Goal: Task Accomplishment & Management: Complete application form

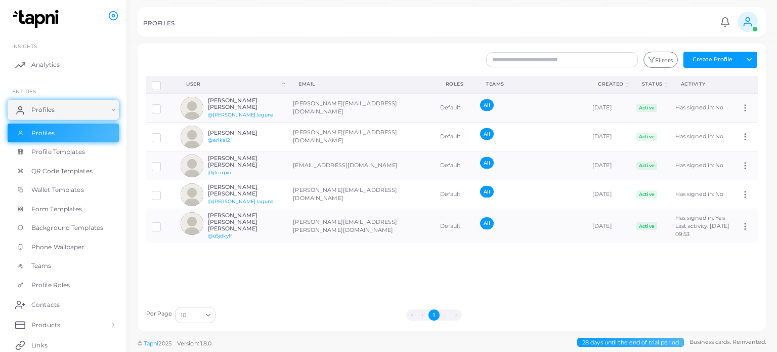
click at [748, 21] on circle at bounding box center [748, 20] width 4 height 4
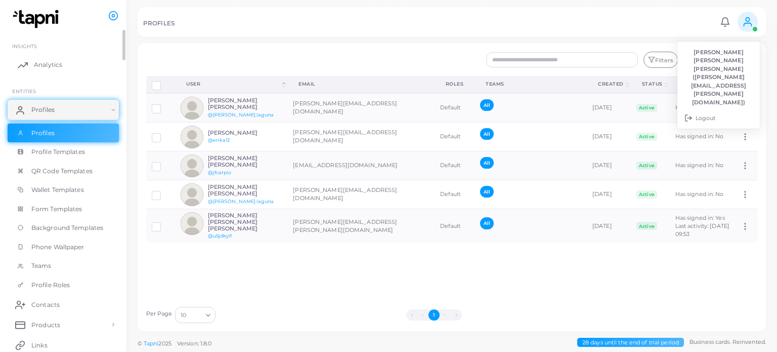
click at [75, 57] on link "Analytics" at bounding box center [63, 65] width 111 height 20
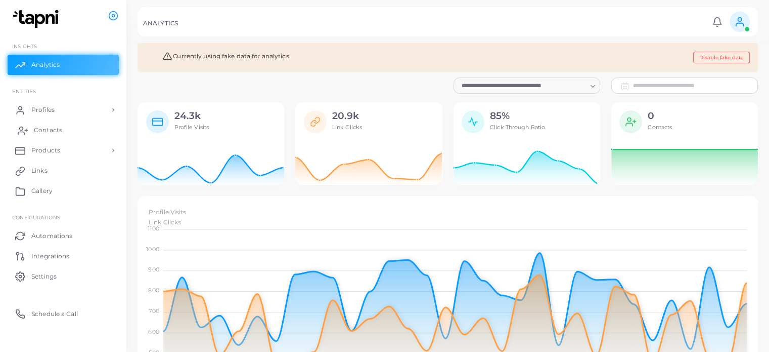
click at [81, 127] on link "Contacts" at bounding box center [63, 130] width 111 height 20
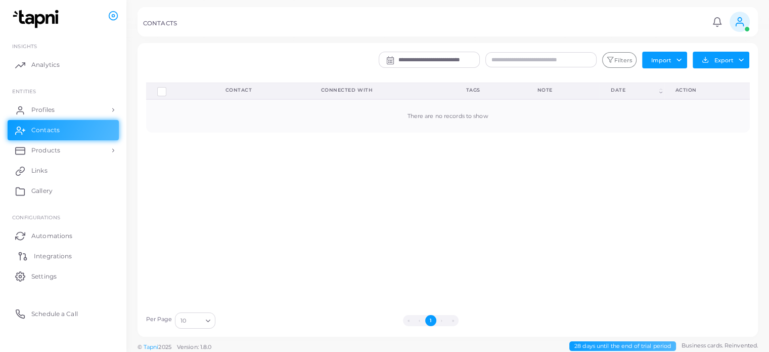
click at [68, 255] on span "Integrations" at bounding box center [53, 255] width 38 height 9
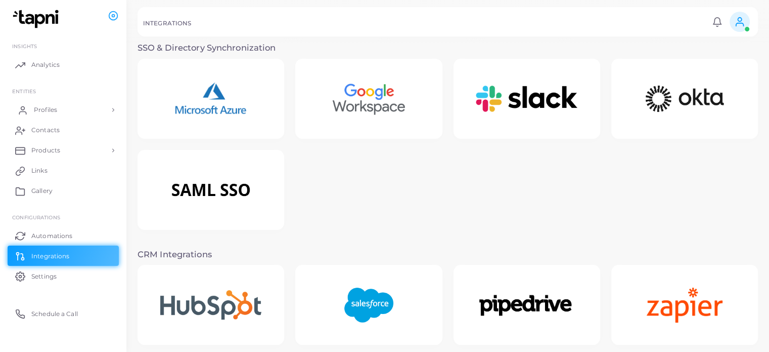
click at [75, 111] on link "Profiles" at bounding box center [63, 110] width 111 height 20
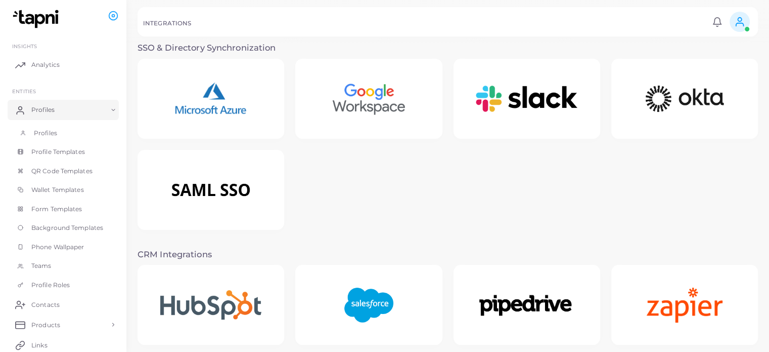
click at [83, 134] on link "Profiles" at bounding box center [63, 132] width 111 height 19
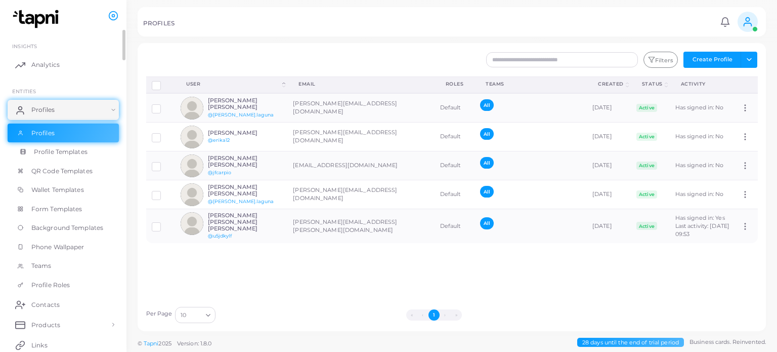
click at [97, 148] on link "Profile Templates" at bounding box center [63, 151] width 111 height 19
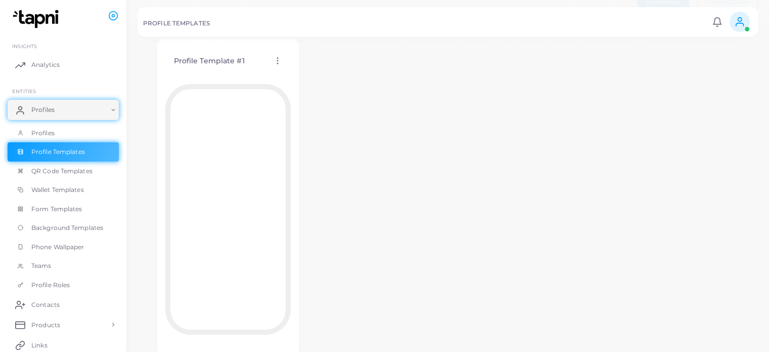
scroll to position [48, 0]
click at [64, 62] on link "Analytics" at bounding box center [63, 65] width 111 height 20
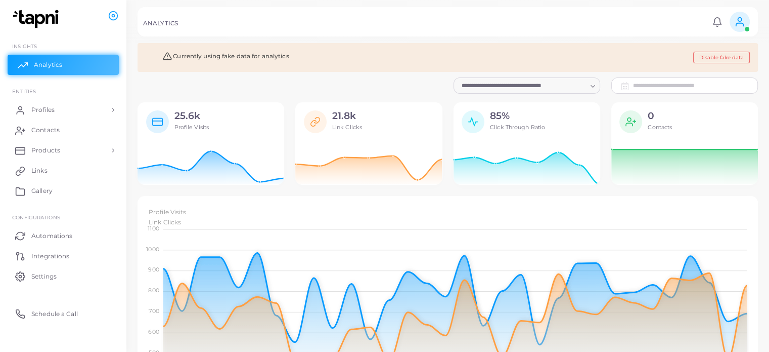
scroll to position [8, 8]
click at [75, 107] on link "Profiles" at bounding box center [63, 110] width 111 height 20
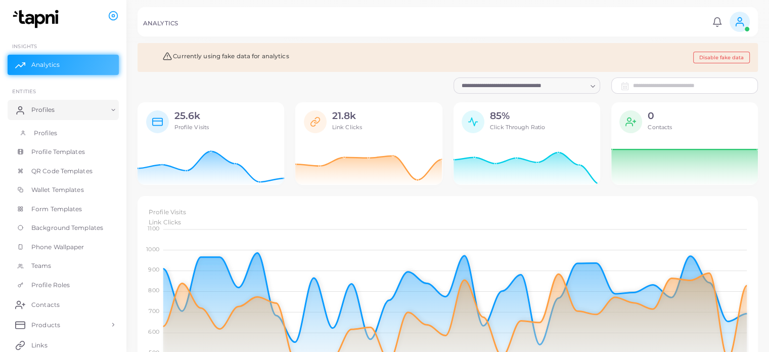
click at [71, 132] on link "Profiles" at bounding box center [63, 132] width 111 height 19
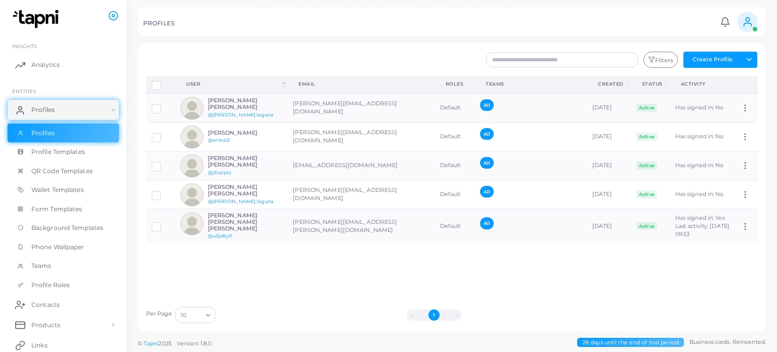
click at [82, 153] on span "Profile Templates" at bounding box center [58, 151] width 54 height 9
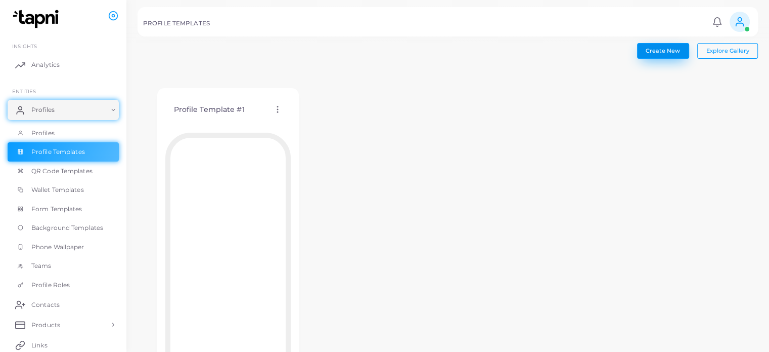
click at [674, 51] on span "Create New" at bounding box center [663, 50] width 34 height 7
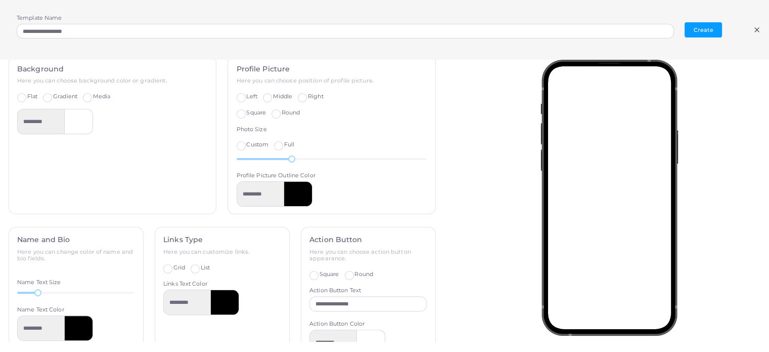
scroll to position [245, 0]
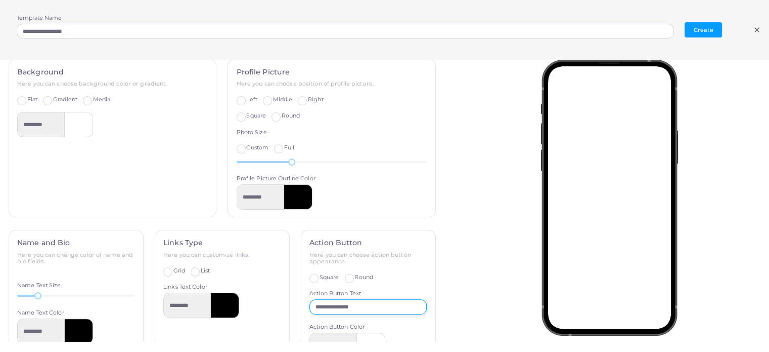
drag, startPoint x: 374, startPoint y: 307, endPoint x: 240, endPoint y: 288, distance: 134.9
click at [240, 288] on div "**********" at bounding box center [222, 347] width 439 height 235
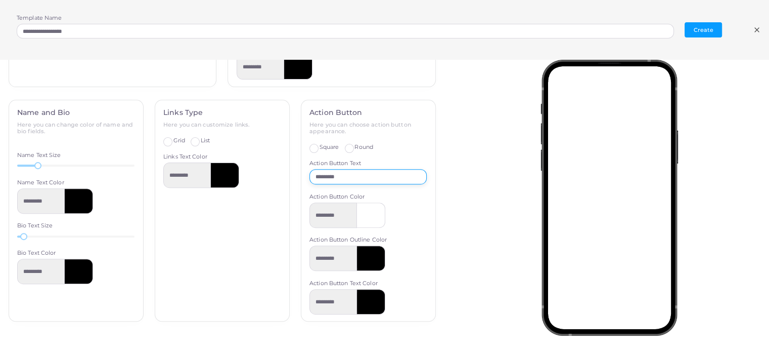
scroll to position [1, 0]
type input "********"
click at [320, 147] on label "Square" at bounding box center [330, 147] width 20 height 8
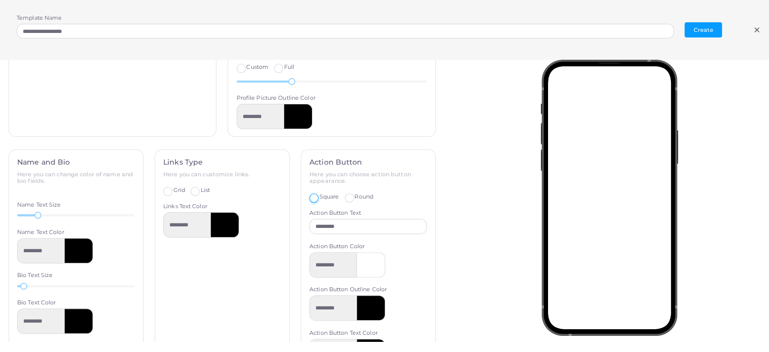
scroll to position [325, 0]
click at [762, 30] on div "**********" at bounding box center [384, 30] width 769 height 60
click at [759, 29] on icon at bounding box center [757, 30] width 8 height 8
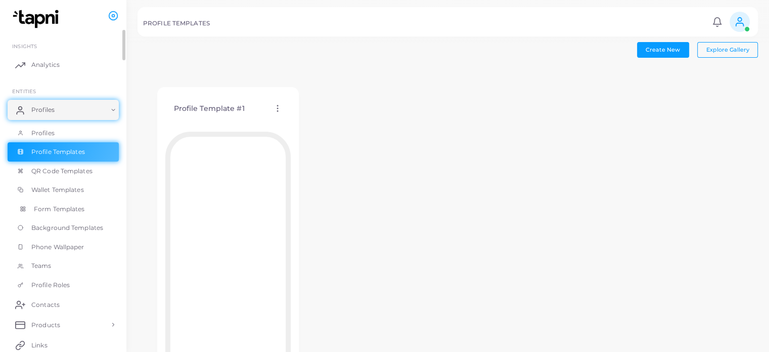
click at [54, 207] on span "Form Templates" at bounding box center [59, 208] width 51 height 9
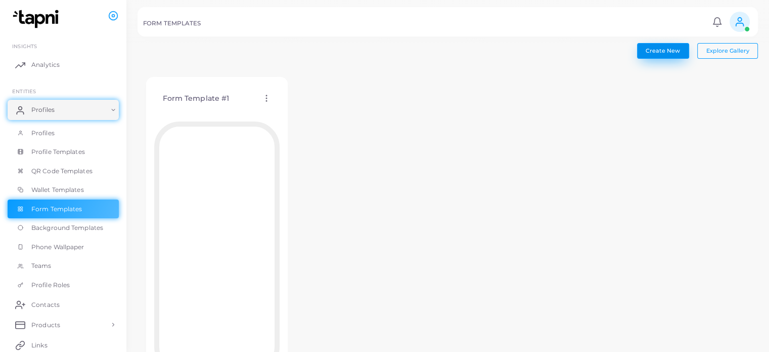
click at [672, 46] on button "Create New" at bounding box center [663, 50] width 52 height 15
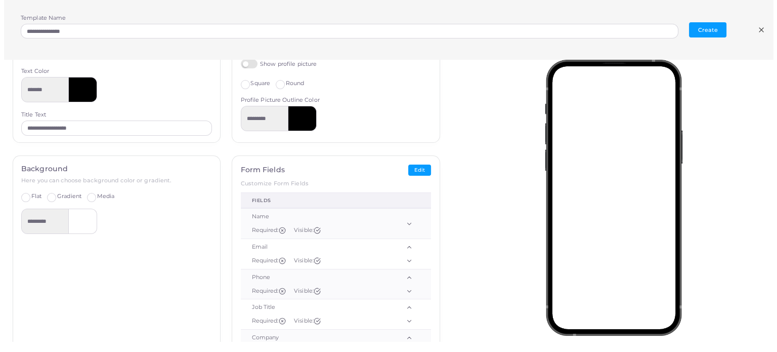
scroll to position [48, 0]
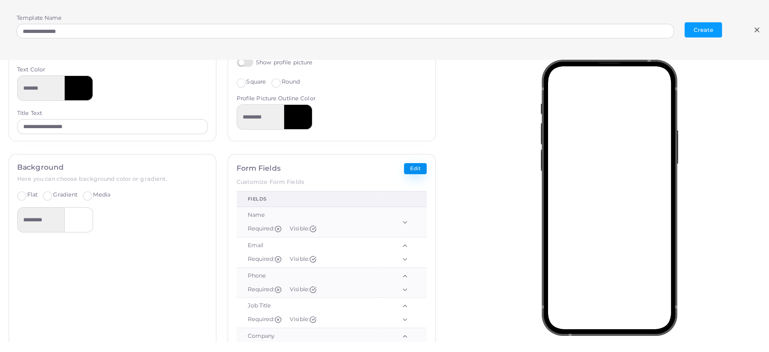
click at [409, 165] on button "Edit" at bounding box center [415, 169] width 23 height 12
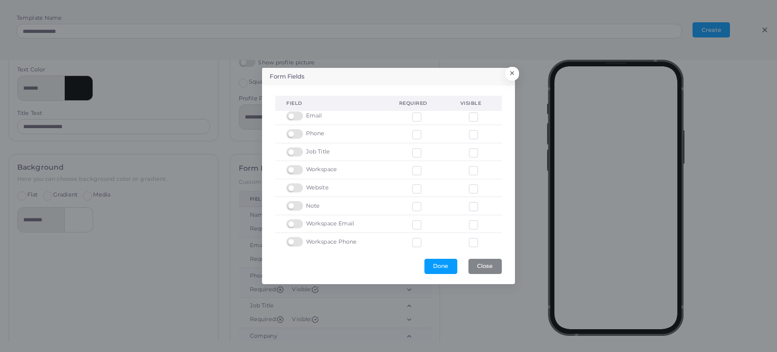
scroll to position [0, 0]
click at [482, 117] on label at bounding box center [482, 117] width 0 height 0
click at [469, 136] on div at bounding box center [475, 139] width 13 height 8
click at [482, 136] on label at bounding box center [482, 136] width 0 height 0
click at [482, 153] on label at bounding box center [482, 153] width 0 height 0
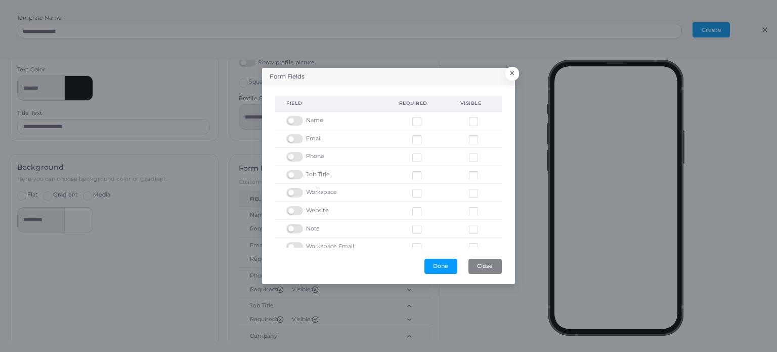
click at [482, 172] on label at bounding box center [482, 172] width 0 height 0
click at [482, 189] on label at bounding box center [482, 189] width 0 height 0
click at [482, 207] on label at bounding box center [482, 207] width 0 height 0
click at [482, 226] on label at bounding box center [482, 226] width 0 height 0
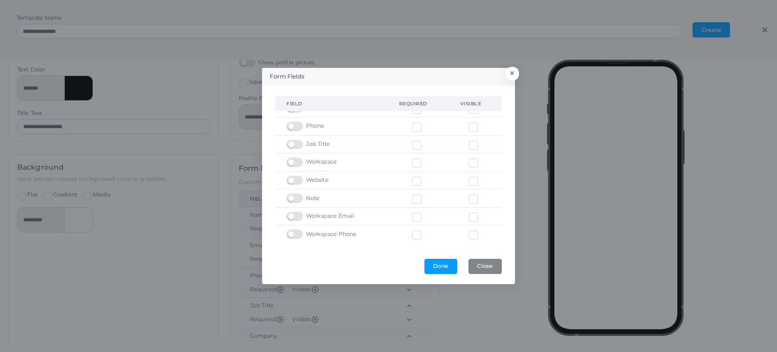
click at [482, 213] on label at bounding box center [482, 213] width 0 height 0
click at [482, 231] on label at bounding box center [482, 231] width 0 height 0
click at [482, 153] on label at bounding box center [482, 153] width 0 height 0
click at [295, 116] on label at bounding box center [296, 116] width 20 height 0
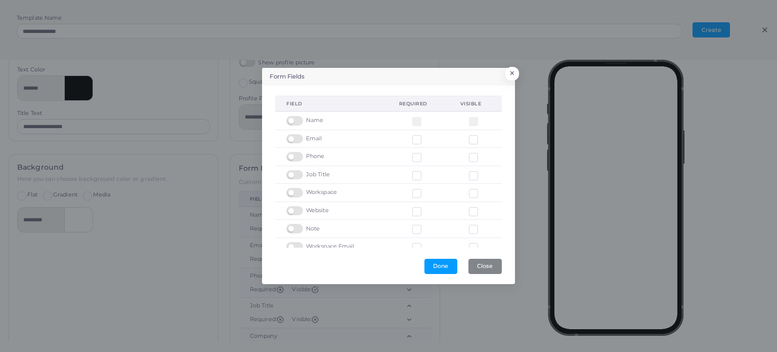
click at [298, 116] on label at bounding box center [296, 116] width 20 height 0
click at [293, 170] on label at bounding box center [296, 170] width 20 height 0
click at [293, 188] on label at bounding box center [296, 188] width 20 height 0
click at [294, 206] on label at bounding box center [296, 206] width 20 height 0
click at [296, 224] on label at bounding box center [296, 224] width 20 height 0
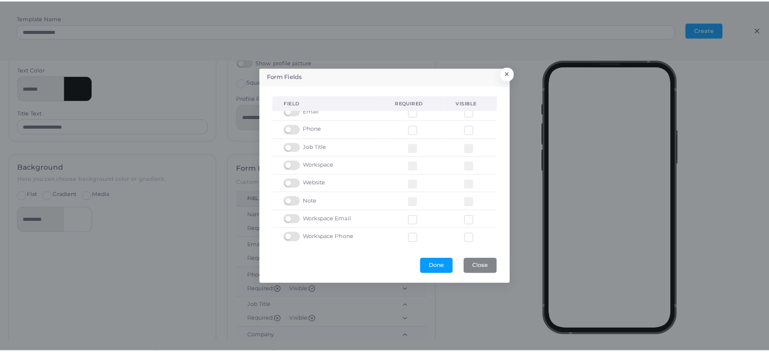
scroll to position [30, 0]
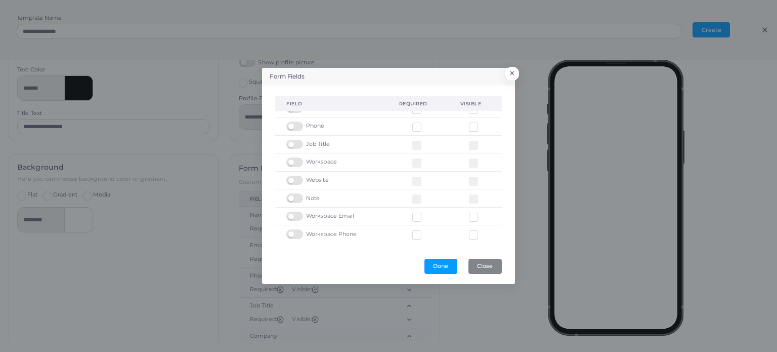
click at [292, 211] on label at bounding box center [296, 211] width 20 height 0
click at [294, 229] on label at bounding box center [296, 229] width 20 height 0
click at [451, 269] on button "Done" at bounding box center [440, 266] width 33 height 15
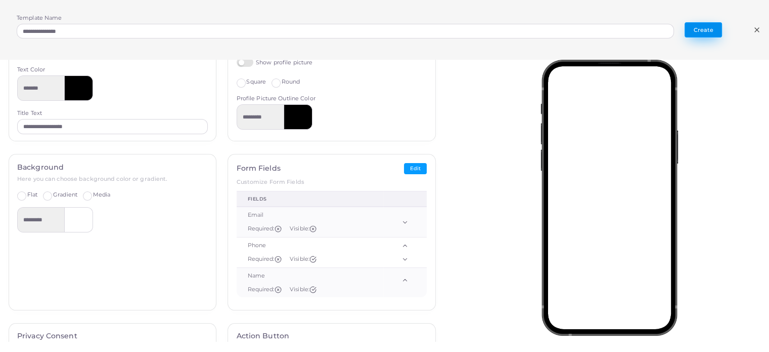
click at [703, 26] on button "Create" at bounding box center [703, 29] width 37 height 15
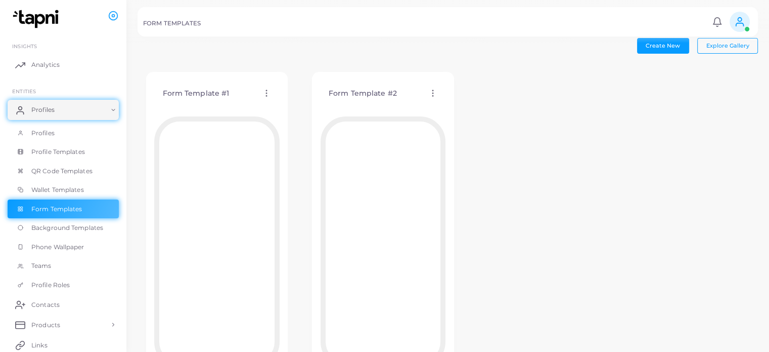
scroll to position [0, 0]
